Goal: Navigation & Orientation: Find specific page/section

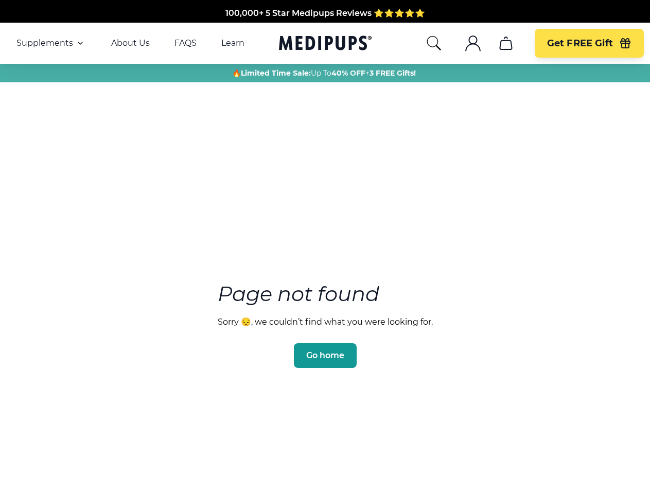
click at [325, 247] on section "Page not found Sorry 😔, we couldn’t find what you were looking for. Go home" at bounding box center [325, 300] width 650 height 395
click at [51, 43] on span "Supplements" at bounding box center [44, 43] width 57 height 10
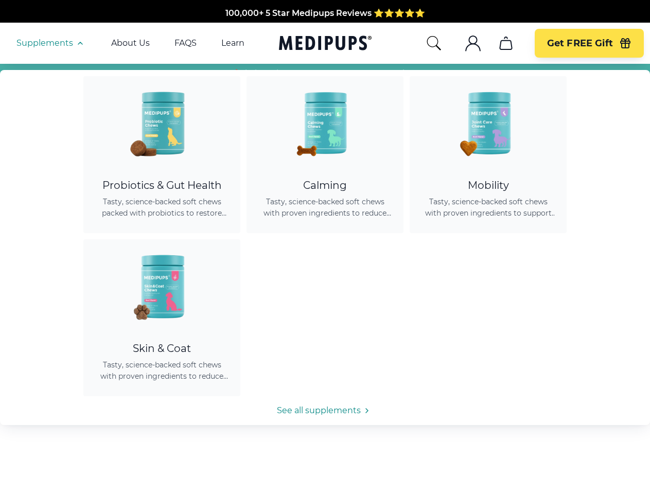
click at [79, 43] on icon "button" at bounding box center [80, 43] width 12 height 12
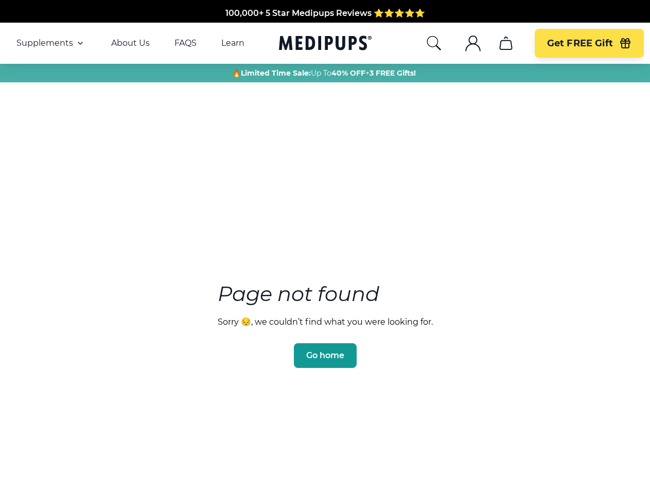
click at [433, 43] on icon "search" at bounding box center [433, 43] width 16 height 16
click at [472, 43] on icon ".cls-1{fill:none;stroke:currentColor;stroke-miterlimit:10;stroke-width:1.5px;}" at bounding box center [472, 43] width 16 height 16
click at [505, 43] on icon "cart" at bounding box center [505, 43] width 16 height 16
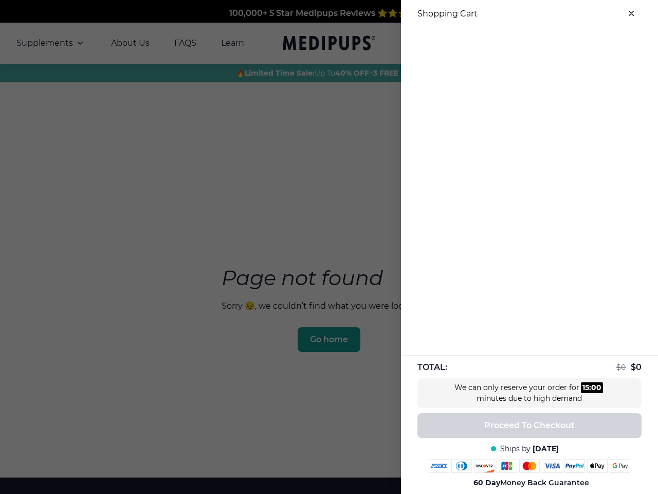
click at [505, 43] on div at bounding box center [329, 247] width 658 height 494
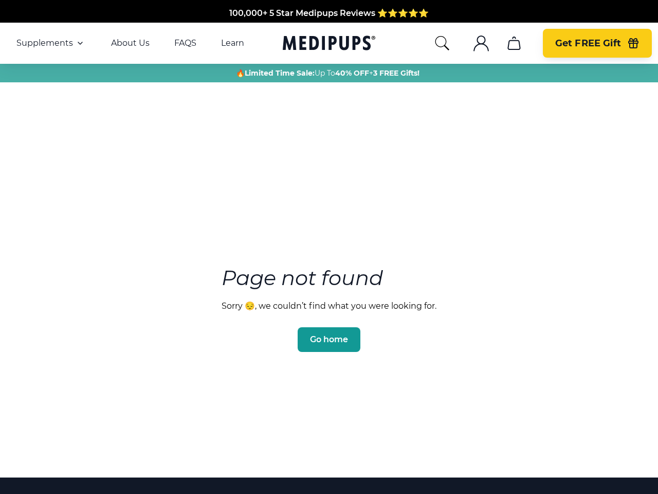
click at [588, 43] on span "Get FREE Gift" at bounding box center [588, 44] width 66 height 12
